Goal: Find specific page/section: Find specific page/section

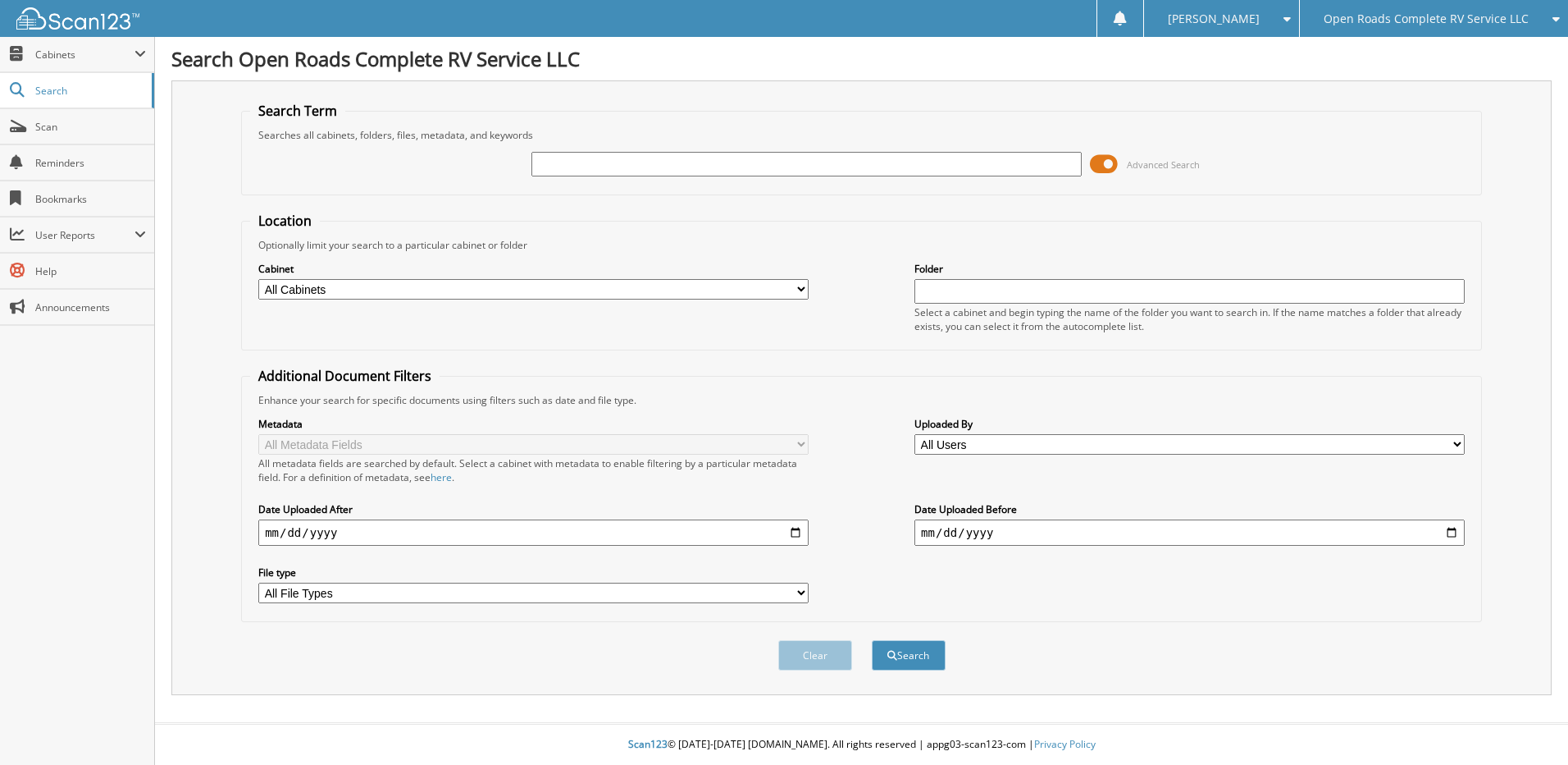
click at [1446, 22] on span "Open Roads Complete RV Service LLC" at bounding box center [1426, 19] width 205 height 10
click at [1397, 43] on link "Jasper CDJR LLC" at bounding box center [1434, 51] width 268 height 29
click at [575, 161] on input "text" at bounding box center [807, 163] width 551 height 24
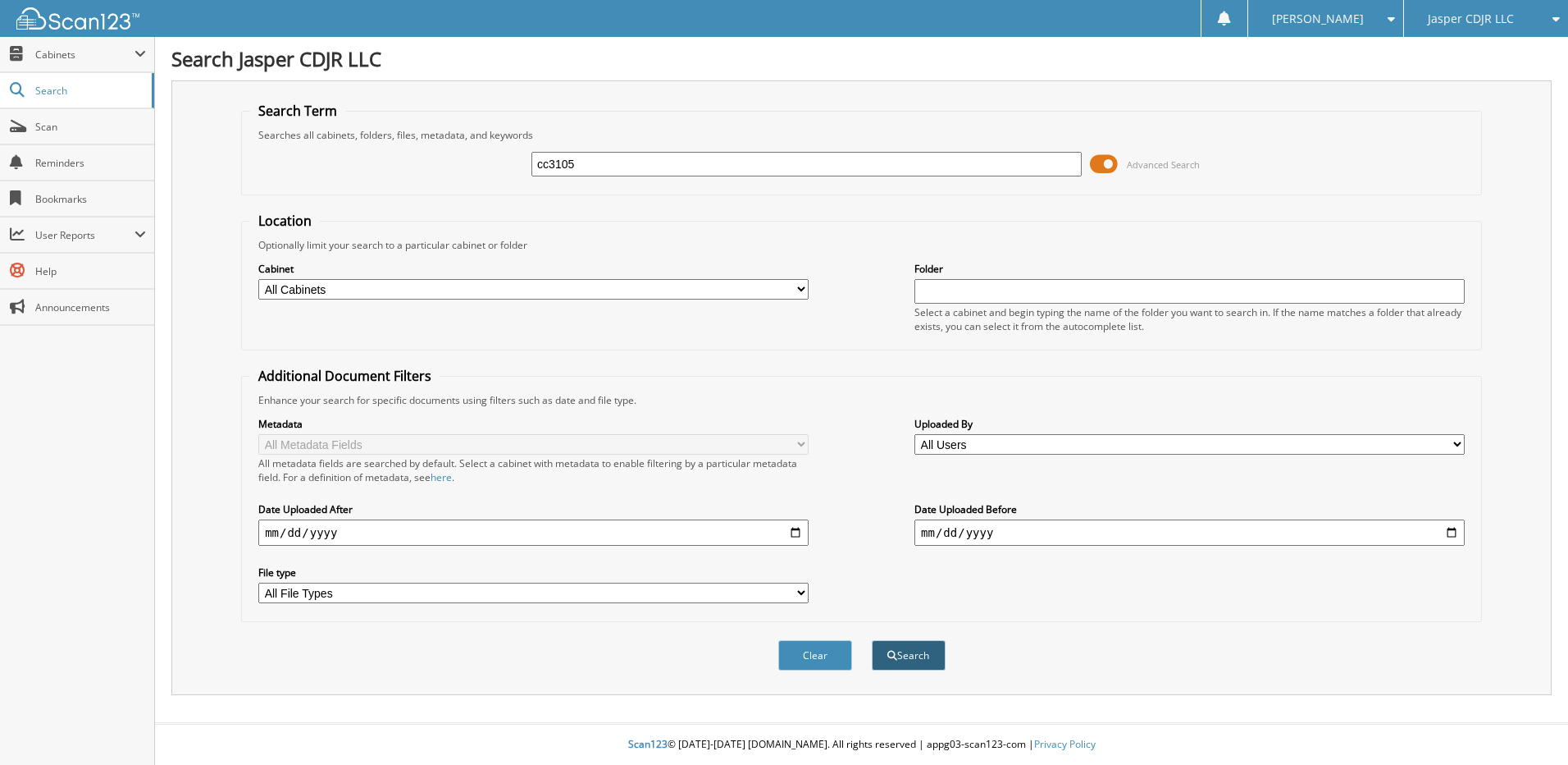
type input "cc3105"
click at [910, 652] on button "Search" at bounding box center [909, 655] width 74 height 30
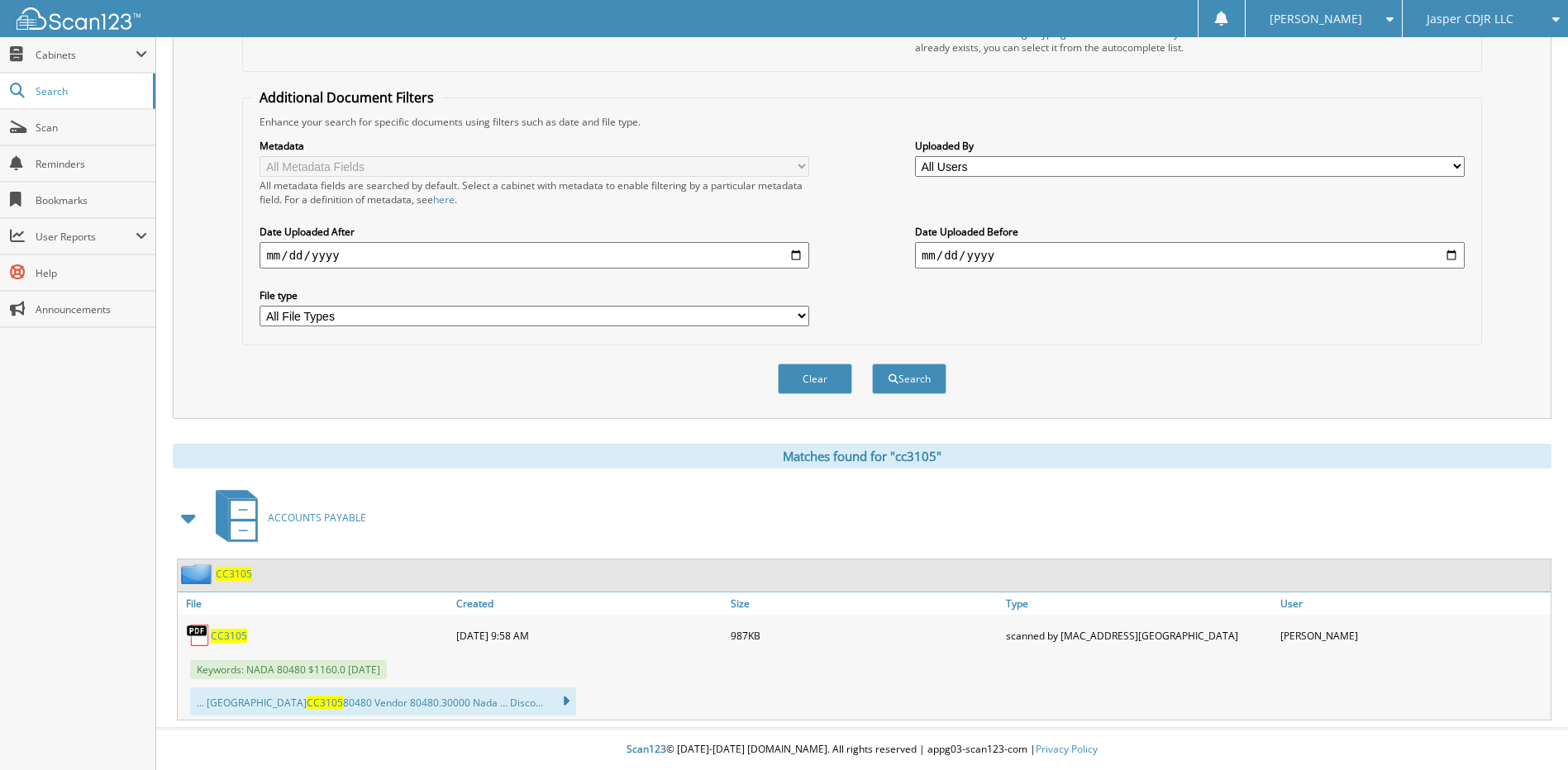
scroll to position [282, 0]
click at [225, 638] on span "CC3105" at bounding box center [228, 635] width 36 height 14
